Goal: Task Accomplishment & Management: Use online tool/utility

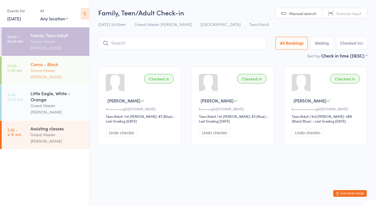
click at [53, 67] on div "Grand Master [PERSON_NAME]" at bounding box center [57, 73] width 54 height 13
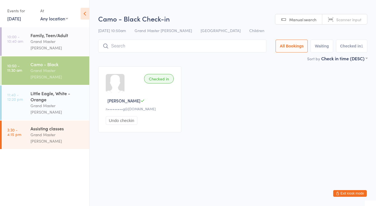
click at [131, 46] on input "search" at bounding box center [182, 46] width 168 height 13
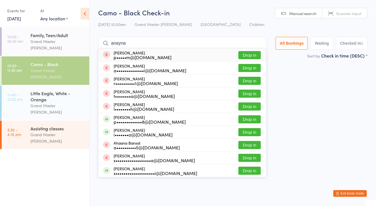
click at [135, 47] on input "anayna" at bounding box center [182, 43] width 168 height 13
type input "m"
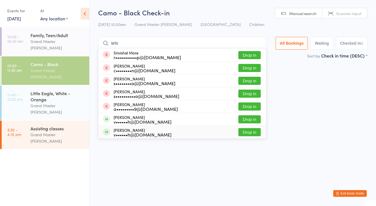
type input "sriv"
click at [126, 133] on div "v••••••h@[DOMAIN_NAME]" at bounding box center [143, 135] width 58 height 4
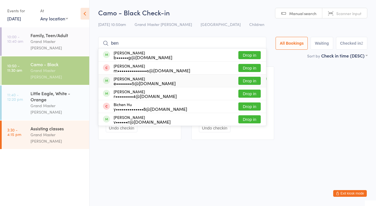
type input "ben"
click at [133, 81] on div "e••••••••5@[DOMAIN_NAME]" at bounding box center [145, 83] width 62 height 4
